Goal: Information Seeking & Learning: Check status

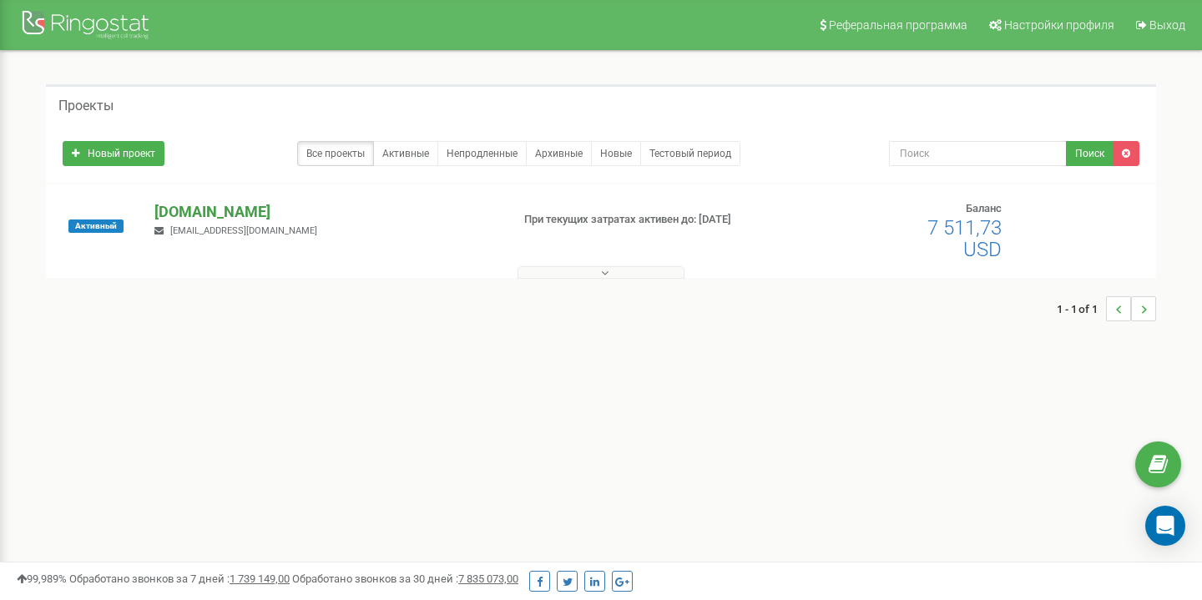
click at [211, 204] on p "[DOMAIN_NAME]" at bounding box center [325, 212] width 342 height 22
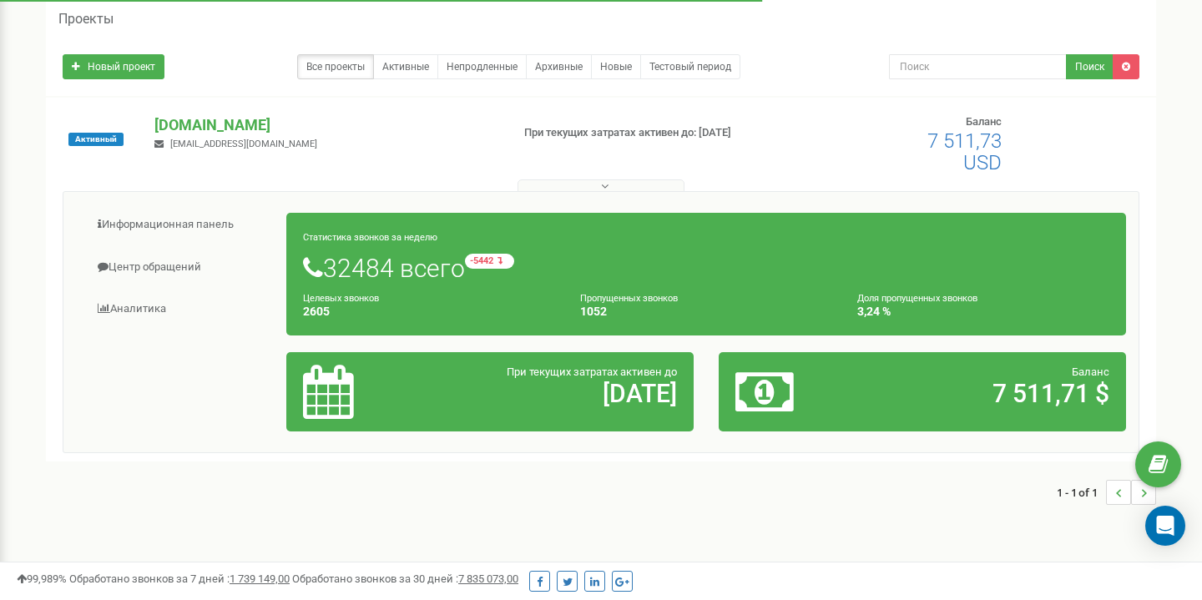
scroll to position [88, 0]
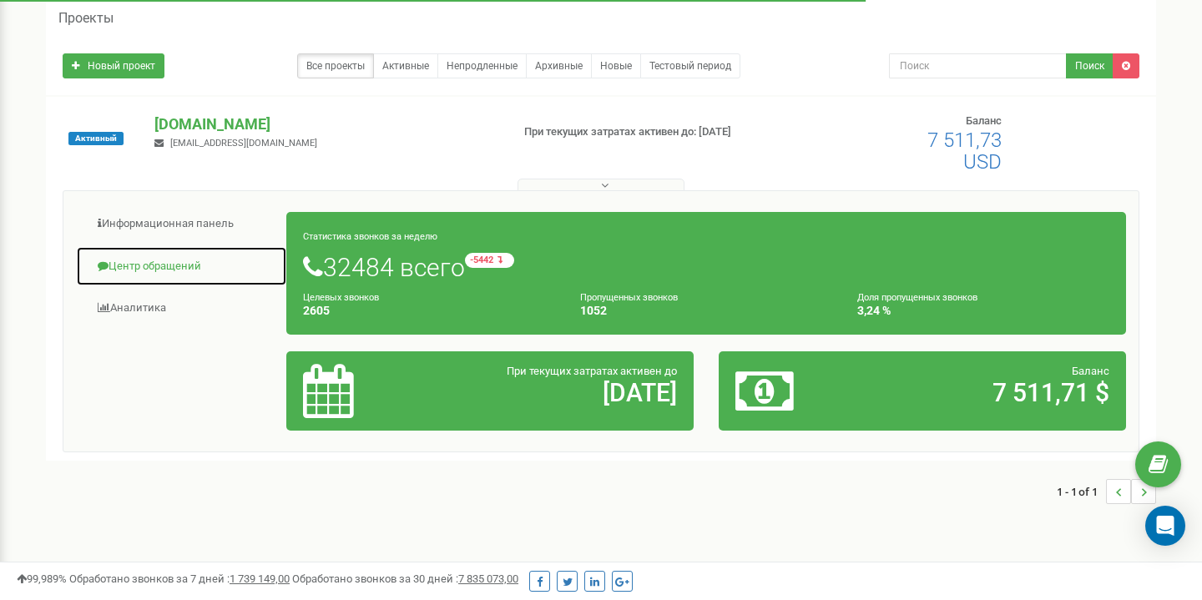
click at [181, 268] on link "Центр обращений" at bounding box center [181, 266] width 211 height 41
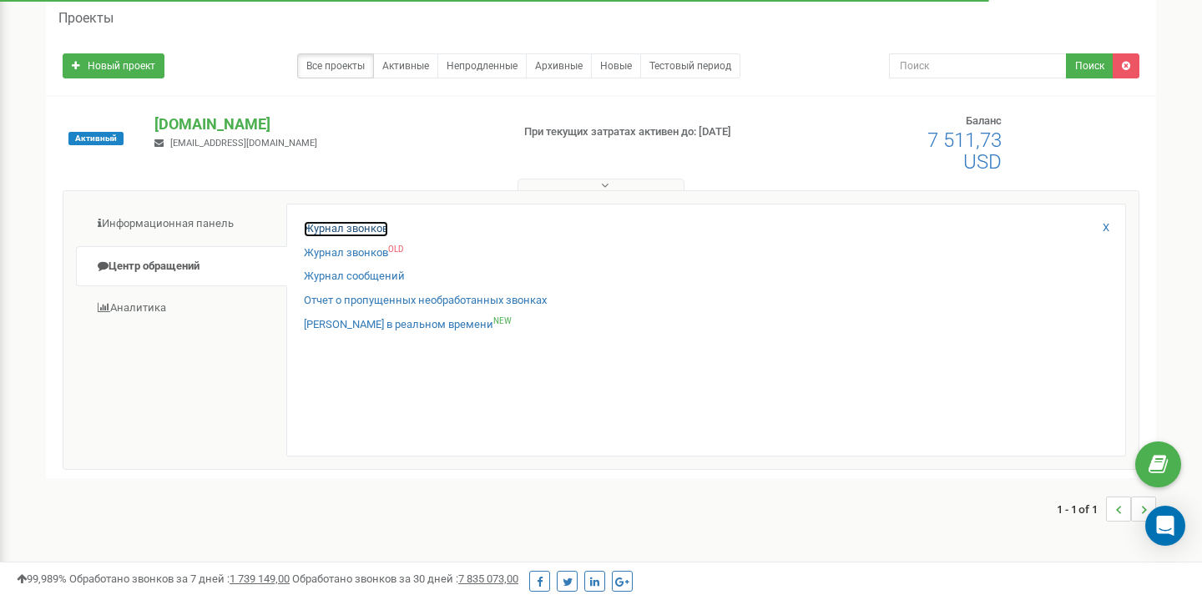
click at [342, 230] on link "Журнал звонков" at bounding box center [346, 229] width 84 height 16
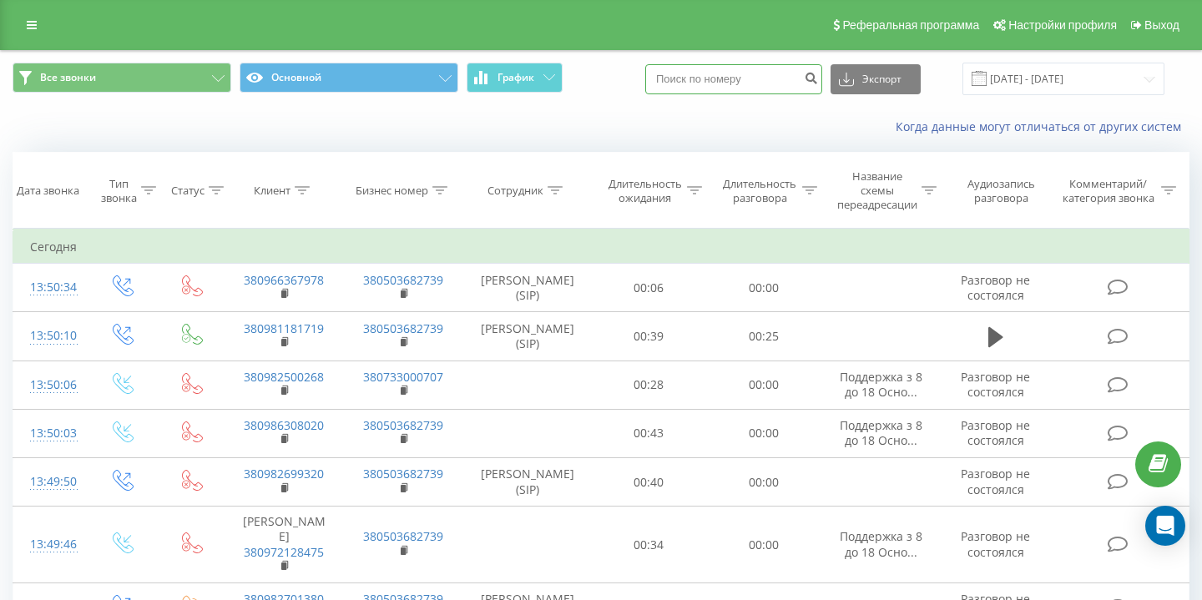
click at [736, 77] on input at bounding box center [733, 79] width 177 height 30
paste input "380509747570"
type input "380509747570"
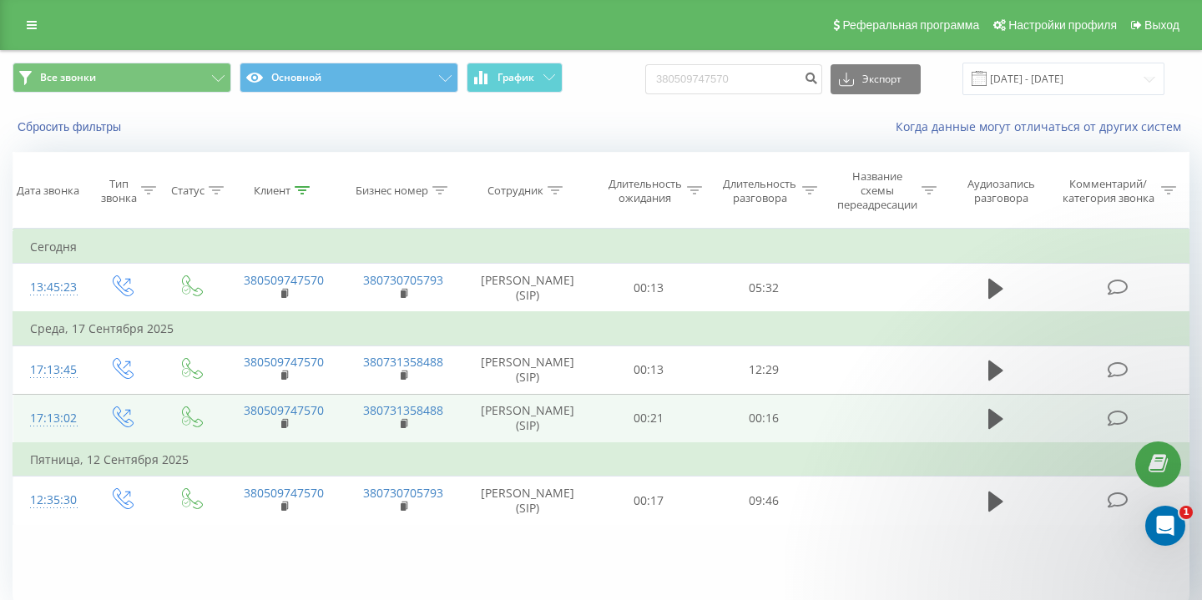
scroll to position [67, 0]
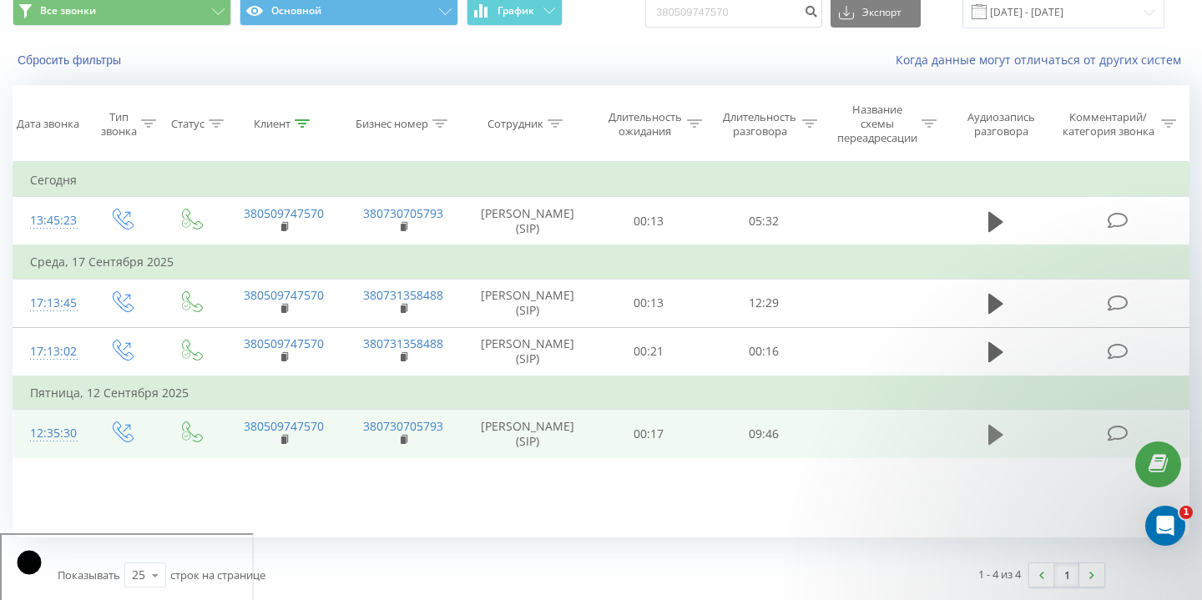
click at [991, 447] on icon at bounding box center [996, 434] width 15 height 23
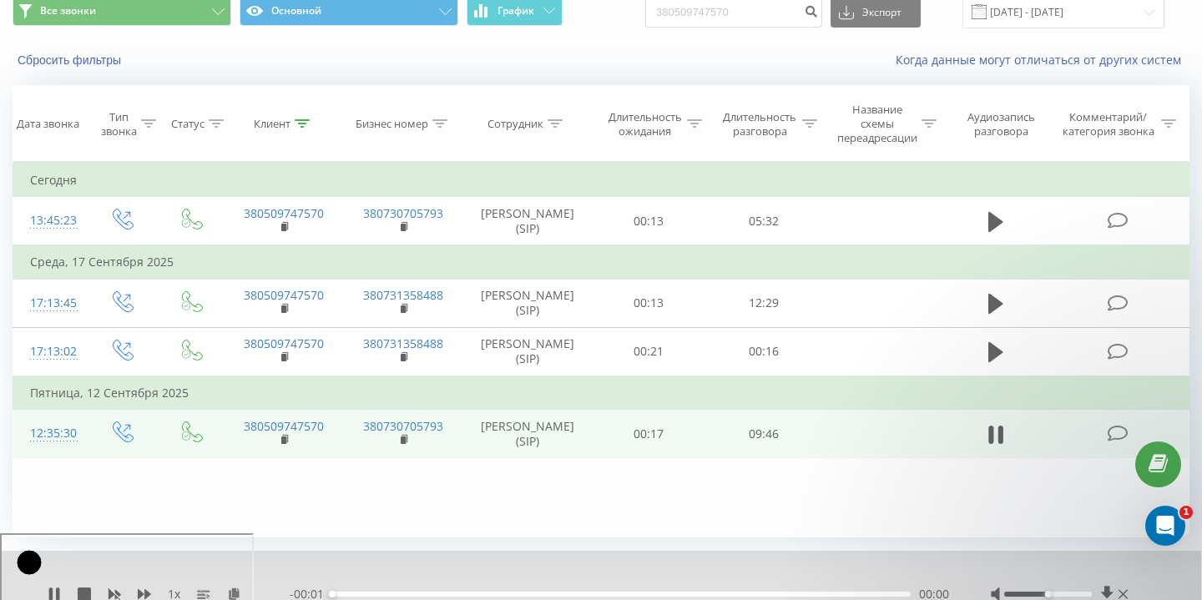
scroll to position [131, 0]
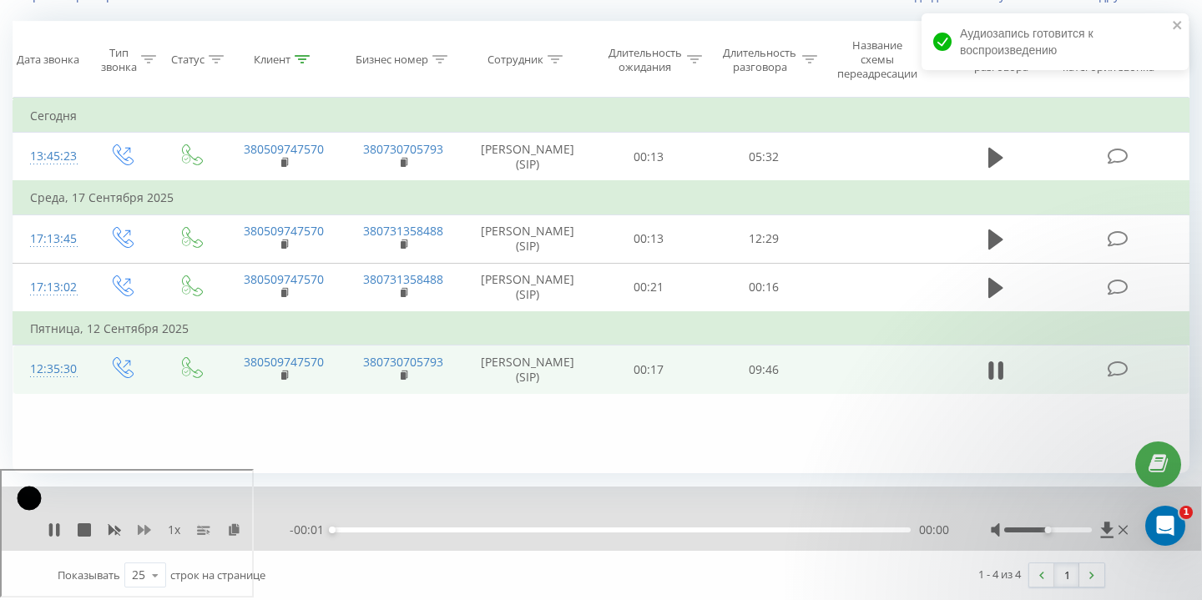
click at [144, 529] on icon at bounding box center [144, 530] width 13 height 10
click at [150, 529] on icon at bounding box center [144, 530] width 13 height 13
click at [352, 528] on div "00:20" at bounding box center [621, 530] width 579 height 5
click at [382, 529] on div "00:24" at bounding box center [621, 530] width 579 height 5
click at [409, 530] on div "00:54" at bounding box center [621, 530] width 579 height 5
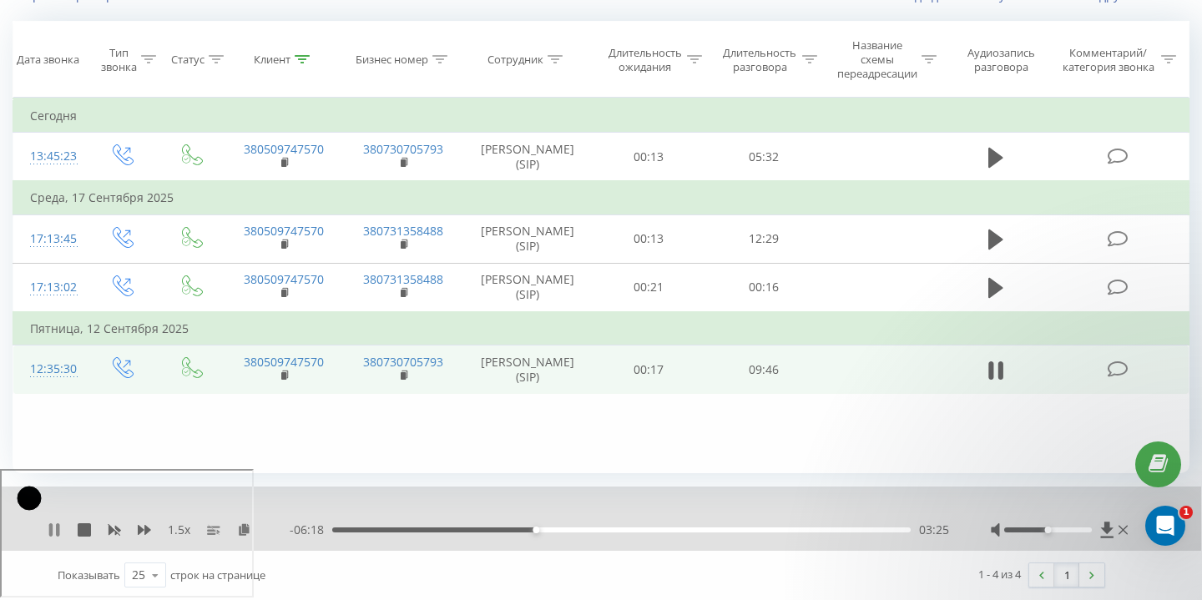
click at [58, 526] on icon at bounding box center [57, 530] width 3 height 13
